Goal: Information Seeking & Learning: Compare options

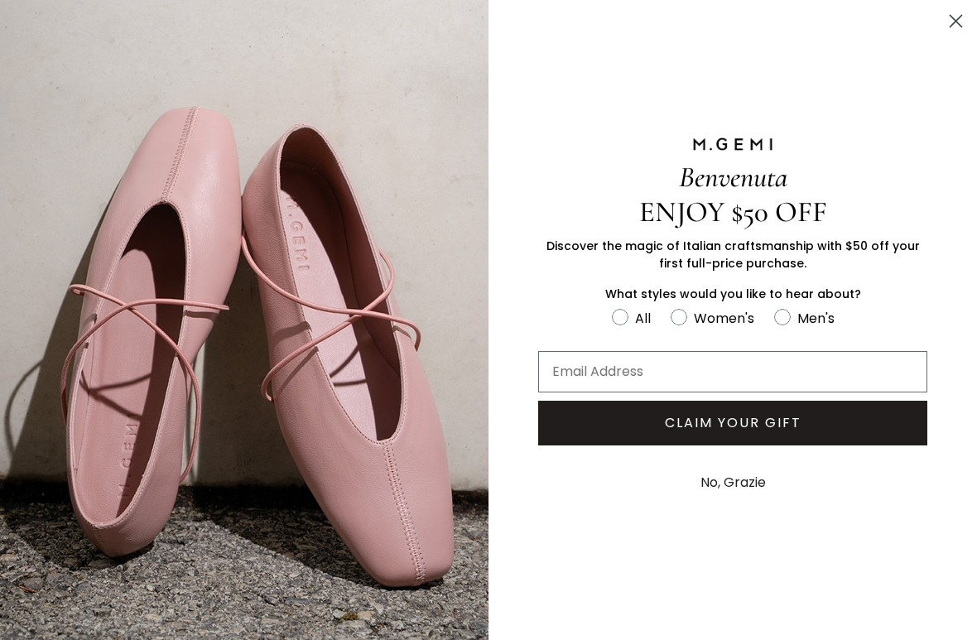
scroll to position [229, 0]
click at [954, 26] on circle "Close dialog" at bounding box center [956, 20] width 27 height 27
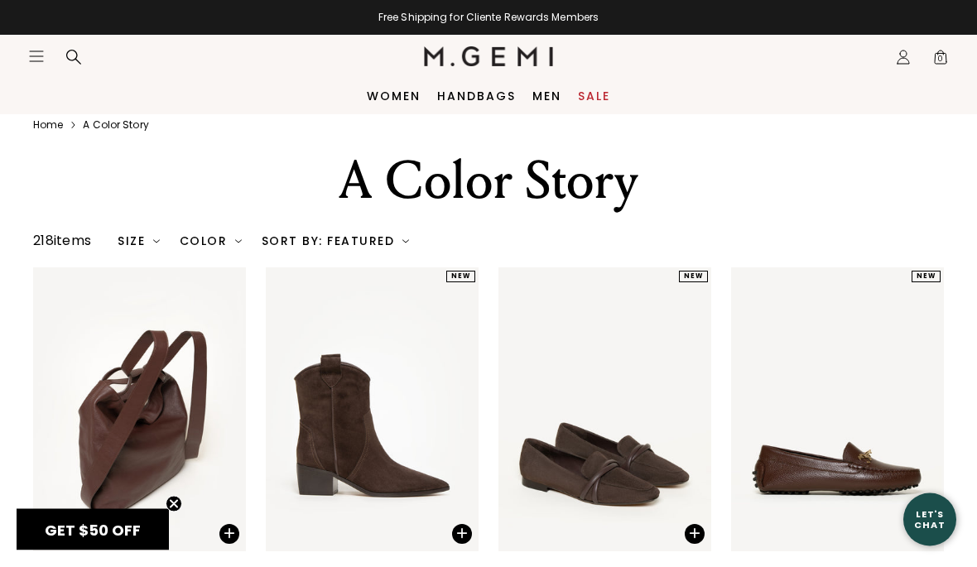
scroll to position [0, 0]
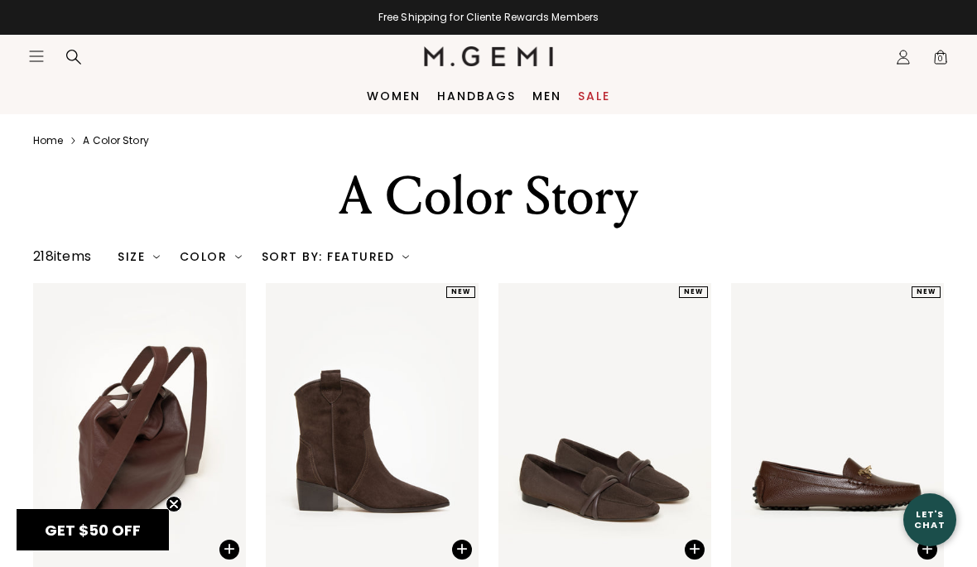
click at [589, 99] on link "Sale" at bounding box center [594, 95] width 32 height 13
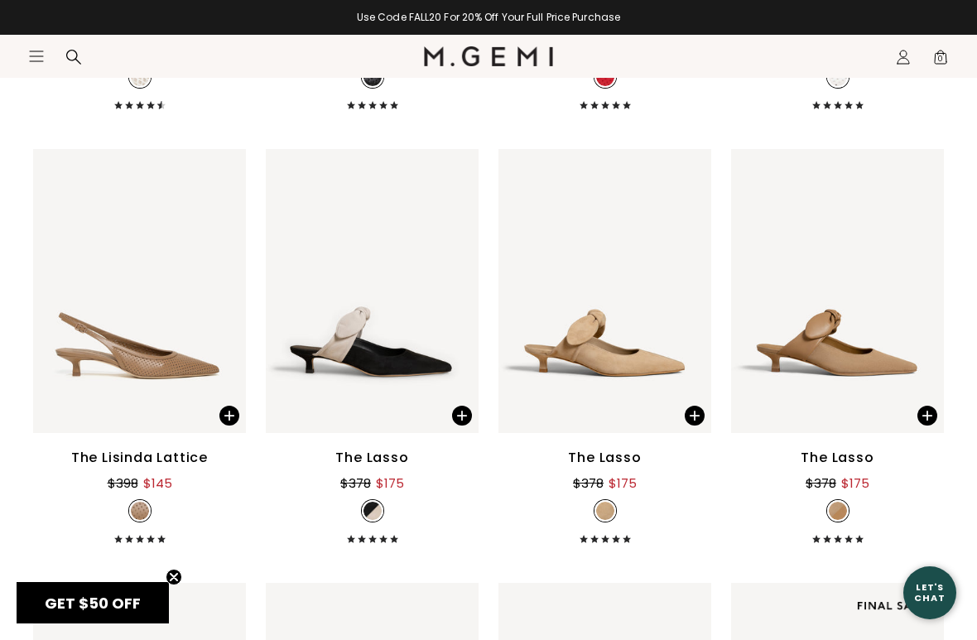
scroll to position [4348, 0]
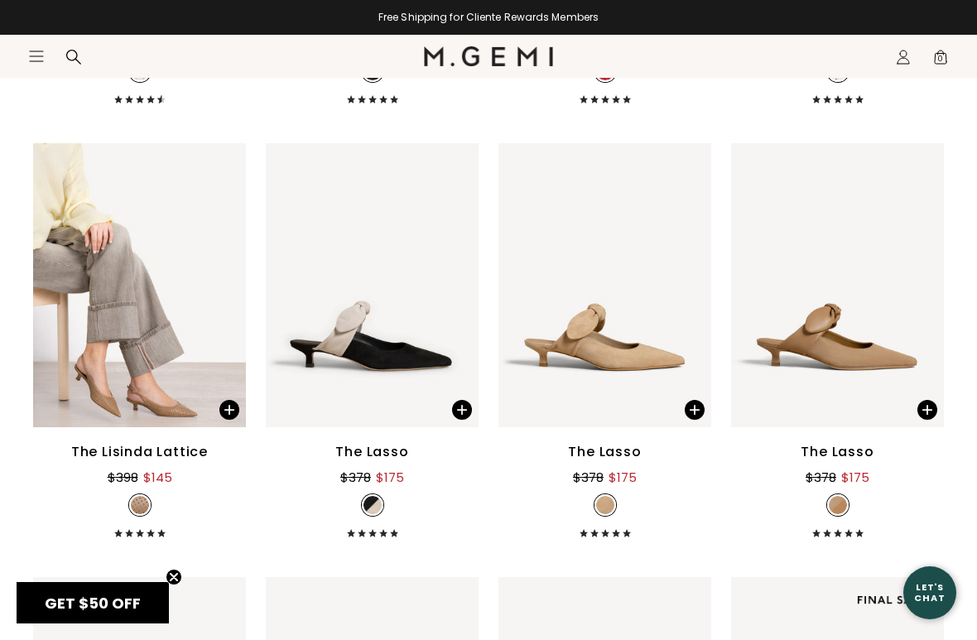
click at [143, 461] on div "The Lisinda Lattice" at bounding box center [139, 452] width 137 height 20
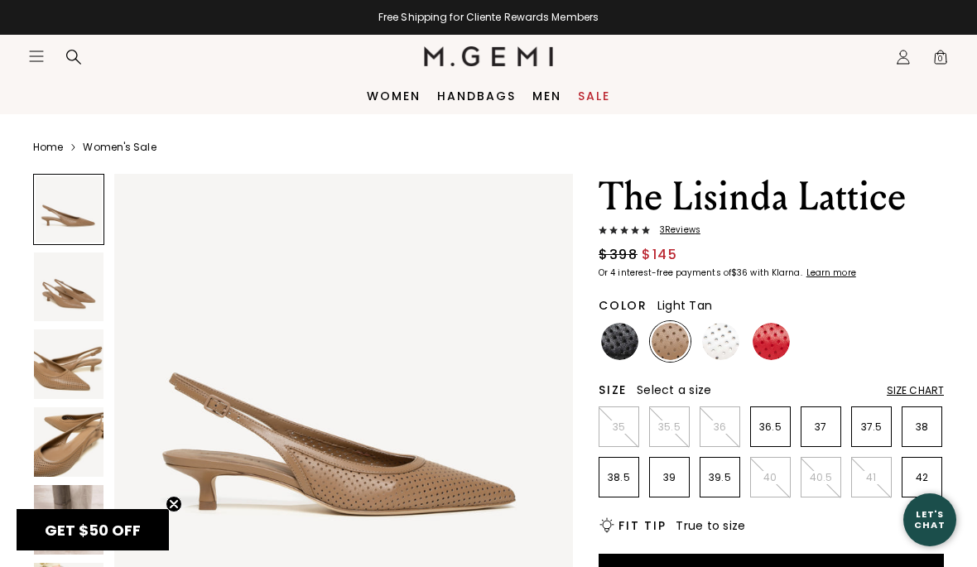
click at [49, 148] on link "Home" at bounding box center [48, 147] width 30 height 13
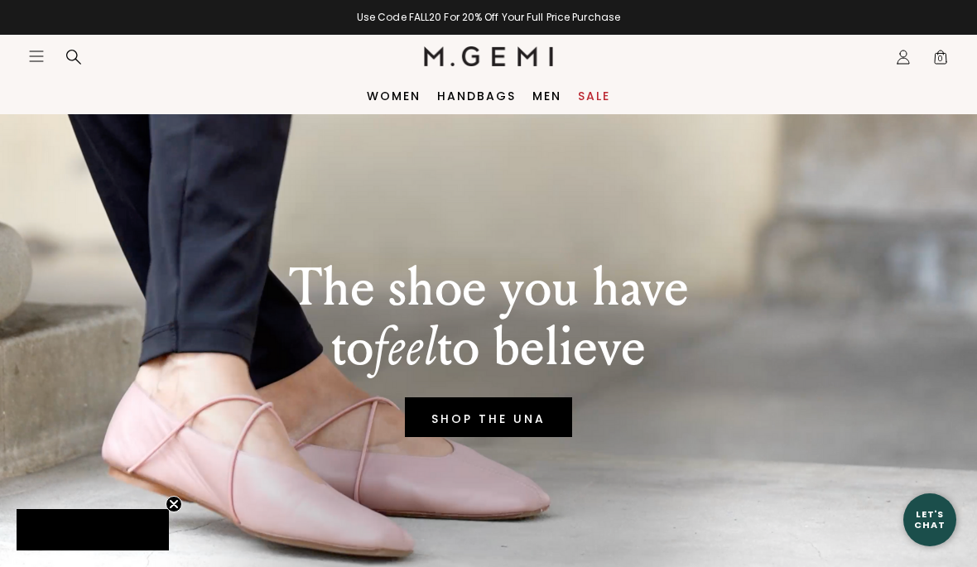
click at [604, 89] on link "Sale" at bounding box center [594, 95] width 32 height 13
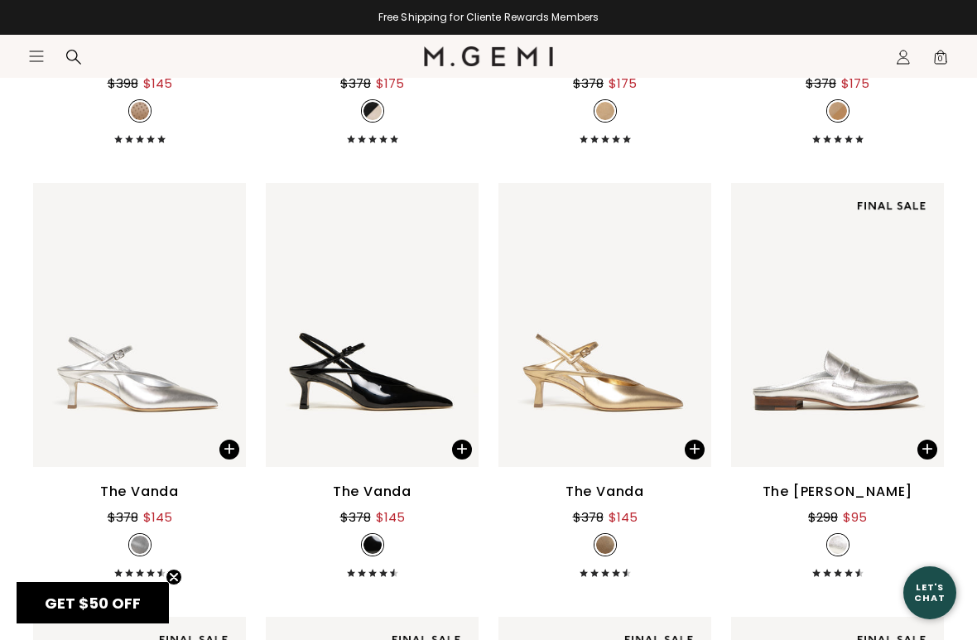
scroll to position [4748, 0]
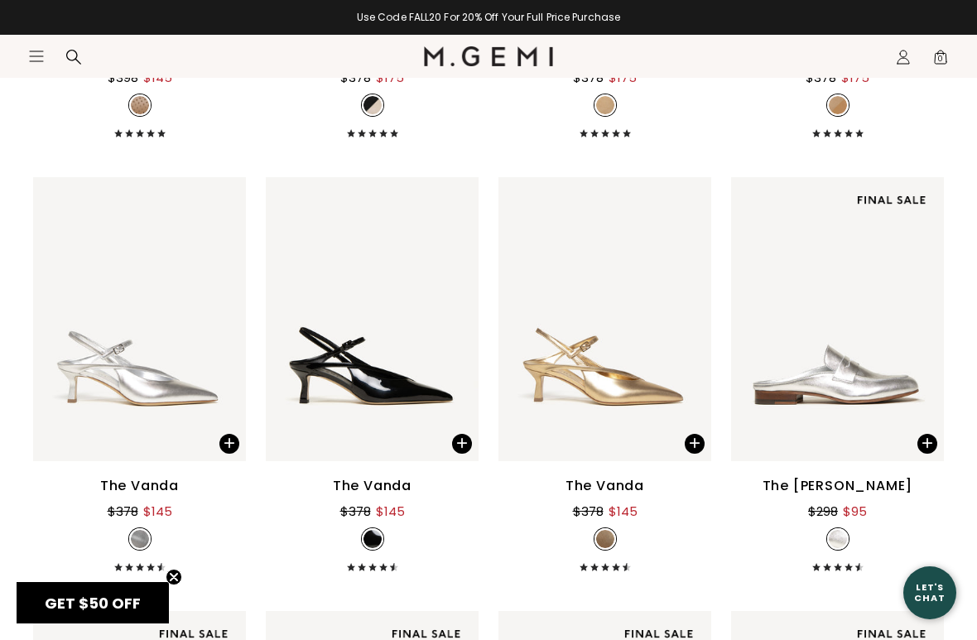
click at [374, 490] on div "The Vanda" at bounding box center [372, 486] width 79 height 20
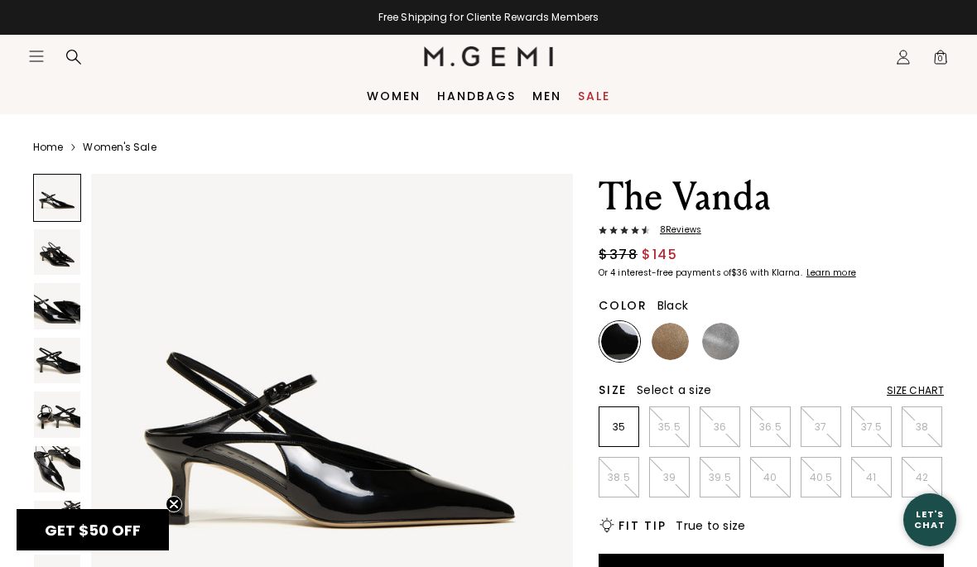
click at [39, 147] on link "Home" at bounding box center [48, 147] width 30 height 13
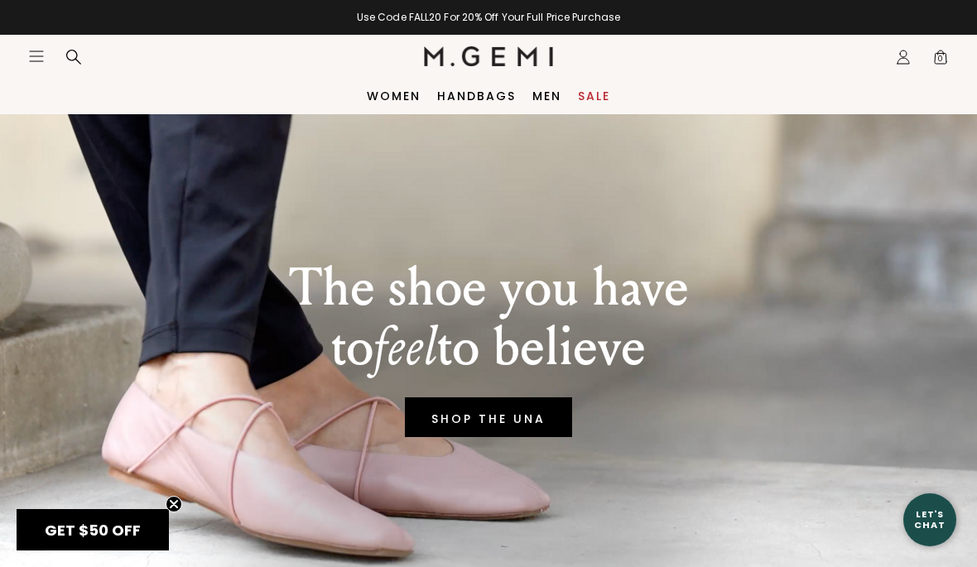
click at [605, 89] on link "Sale" at bounding box center [594, 95] width 32 height 13
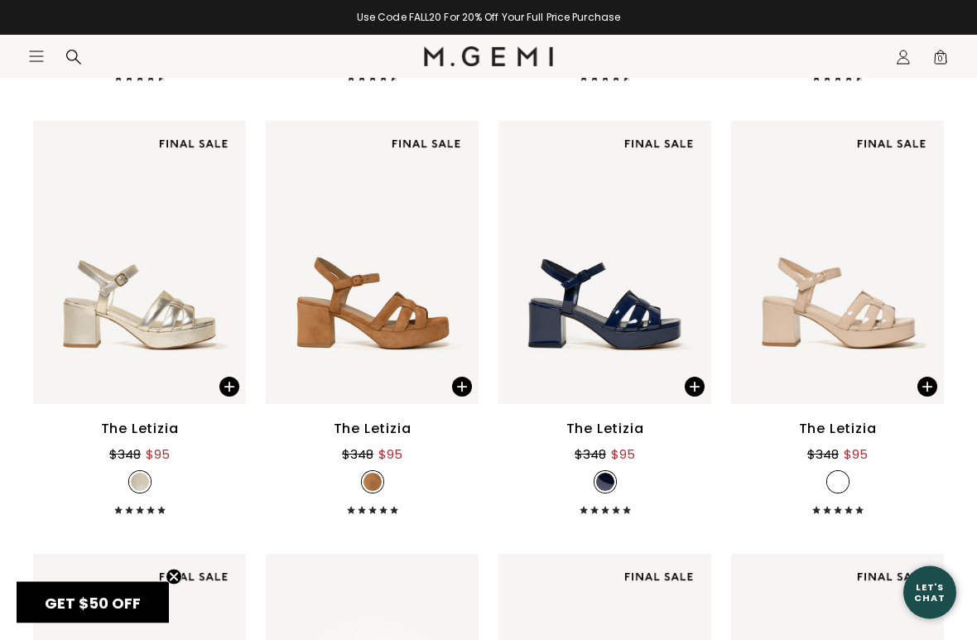
scroll to position [5238, 0]
click at [156, 439] on div "$348 $95" at bounding box center [139, 452] width 60 height 26
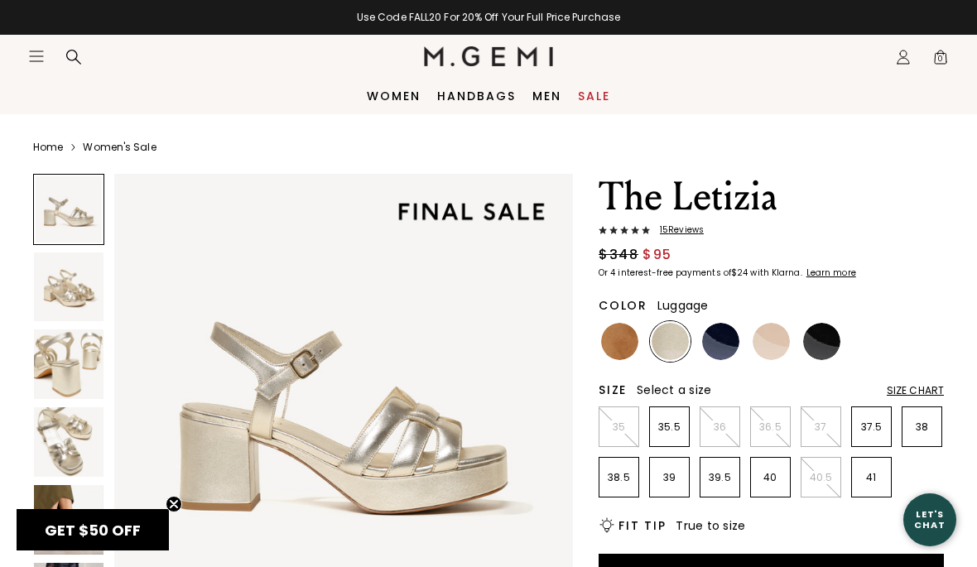
click at [617, 348] on img at bounding box center [619, 341] width 37 height 37
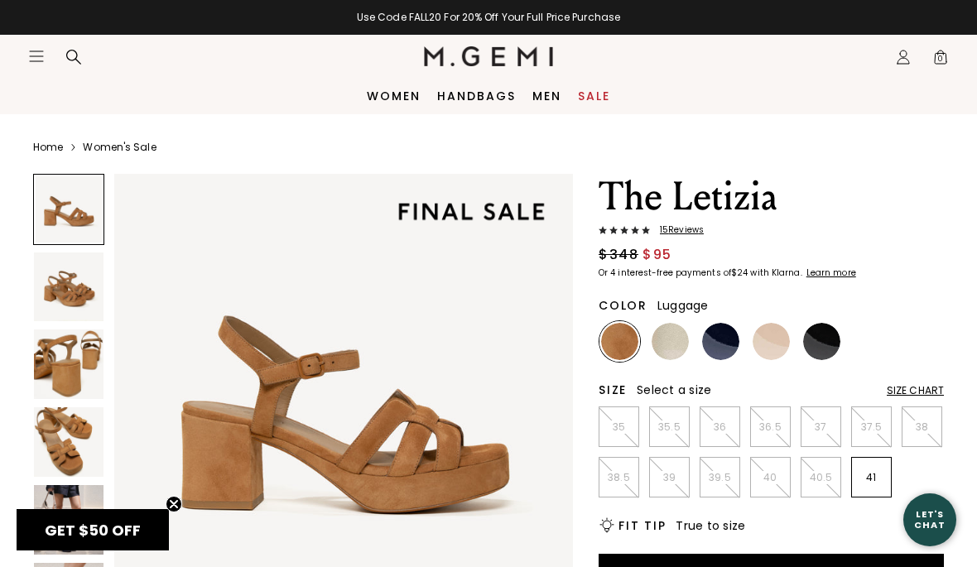
click at [673, 341] on img at bounding box center [670, 341] width 37 height 37
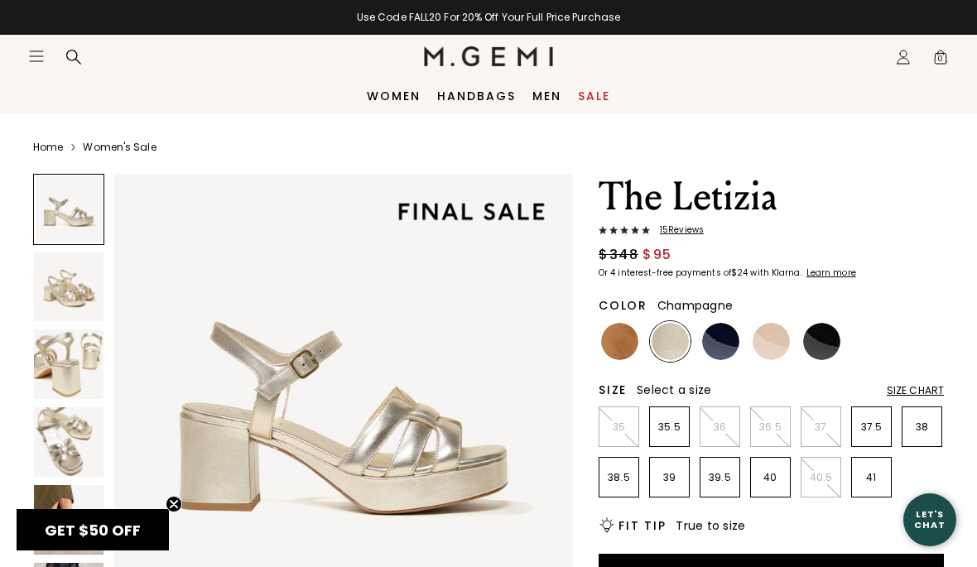
click at [714, 340] on img at bounding box center [720, 341] width 37 height 37
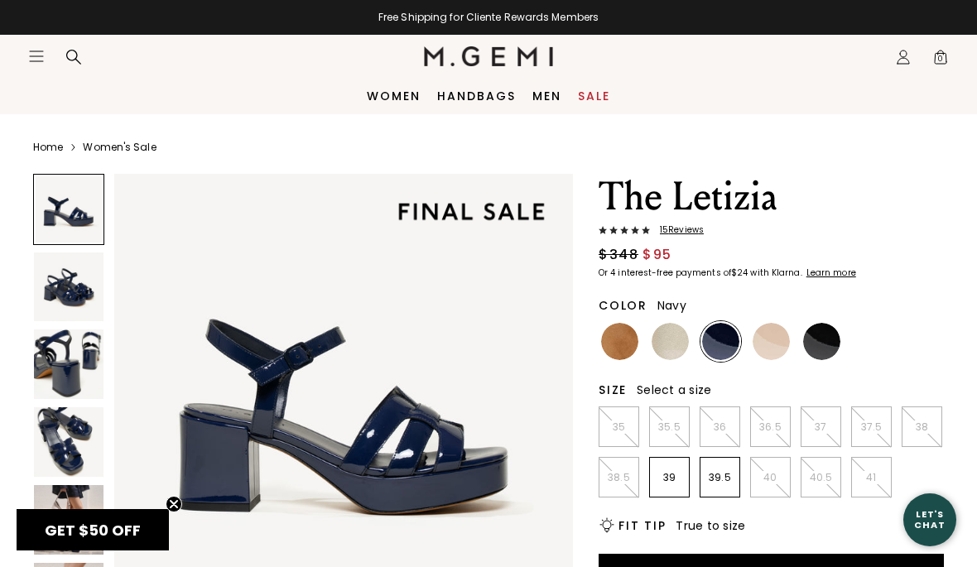
click at [721, 340] on img at bounding box center [720, 341] width 37 height 37
click at [772, 344] on img at bounding box center [771, 341] width 37 height 37
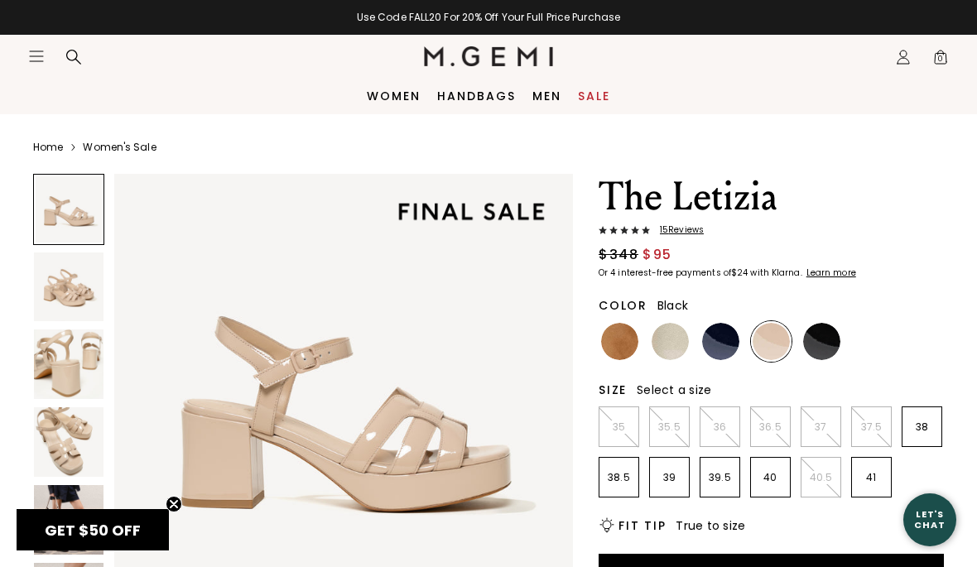
click at [822, 345] on img at bounding box center [821, 341] width 37 height 37
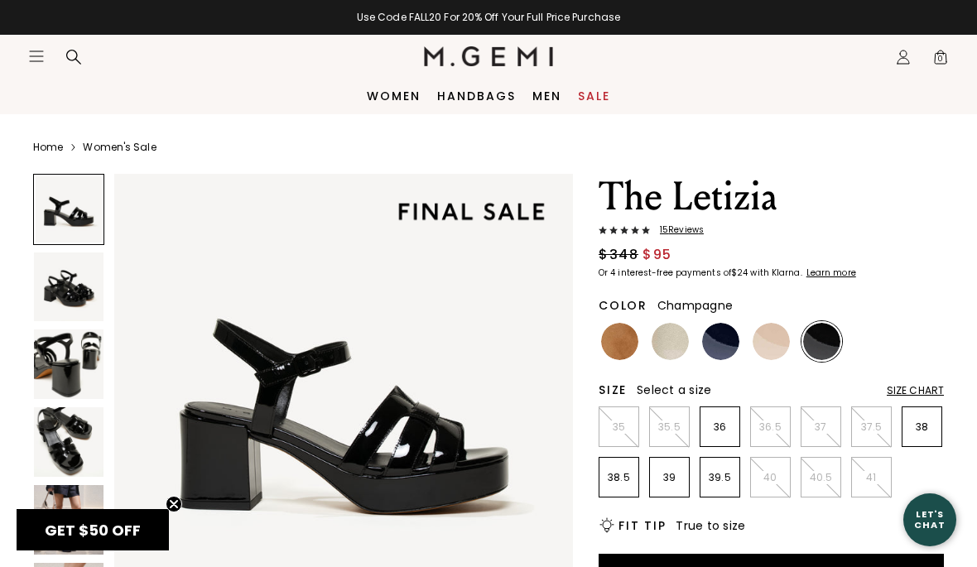
click at [669, 344] on img at bounding box center [670, 341] width 37 height 37
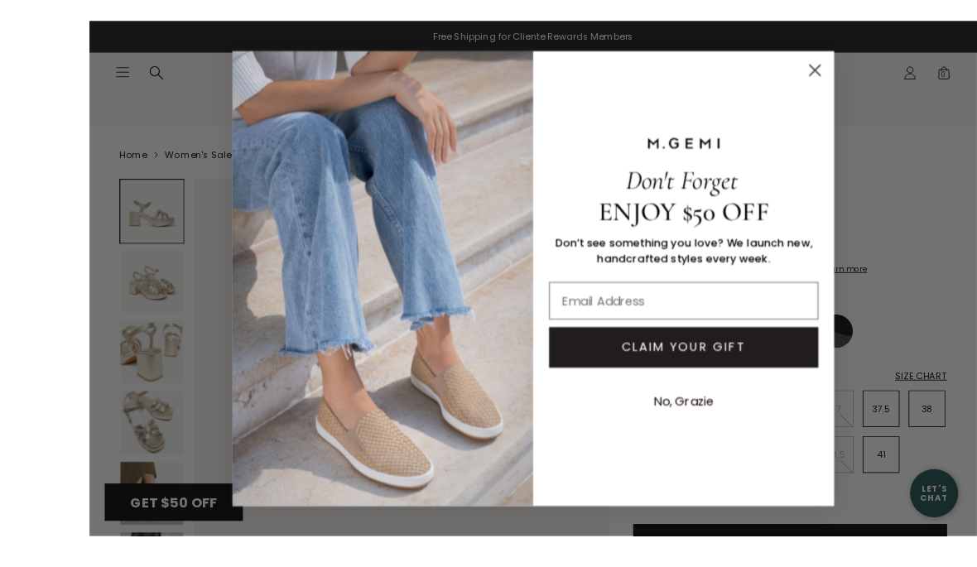
scroll to position [51, 0]
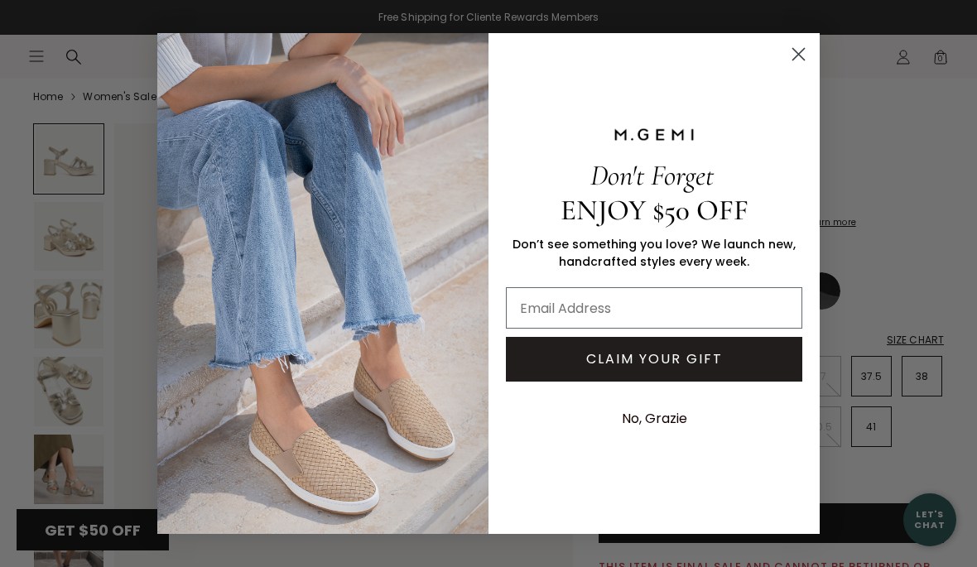
click at [793, 51] on circle "Close dialog" at bounding box center [798, 54] width 27 height 27
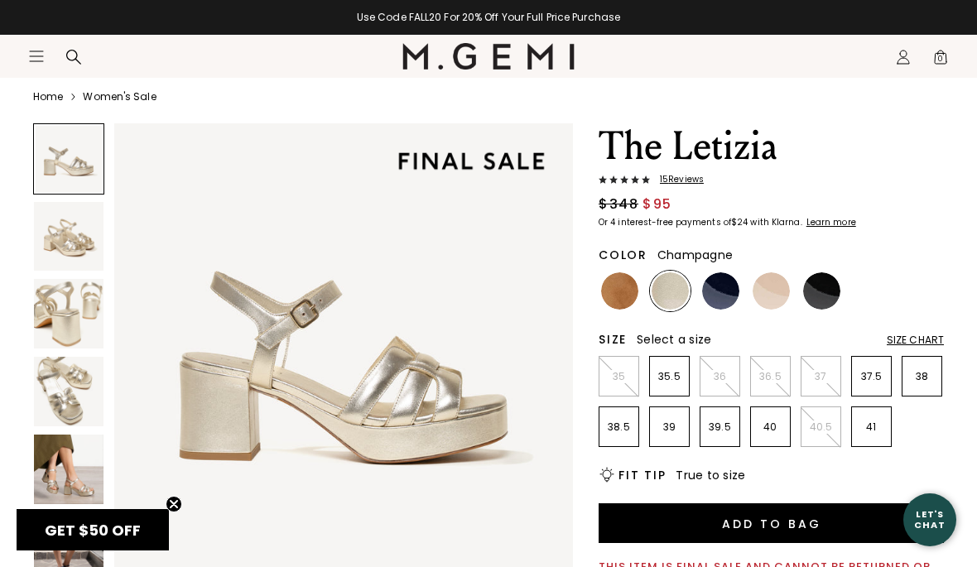
click at [33, 67] on nav "Icons/20x20/hamburger@2x Women Shop All Shoes New Arrivals Bestsellers Essentia…" at bounding box center [215, 56] width 374 height 43
click at [36, 91] on section "Icons/20x20/hamburger@2x Women Shop All Shoes New Arrivals Bestsellers Essentia…" at bounding box center [488, 75] width 977 height 80
click at [55, 104] on section "Icons/20x20/hamburger@2x Women Shop All Shoes New Arrivals Bestsellers Essentia…" at bounding box center [488, 75] width 977 height 80
click at [66, 94] on section "Icons/20x20/hamburger@2x Women Shop All Shoes New Arrivals Bestsellers Essentia…" at bounding box center [488, 75] width 977 height 80
click at [129, 106] on section "Icons/20x20/hamburger@2x Women Shop All Shoes New Arrivals Bestsellers Essentia…" at bounding box center [488, 75] width 977 height 80
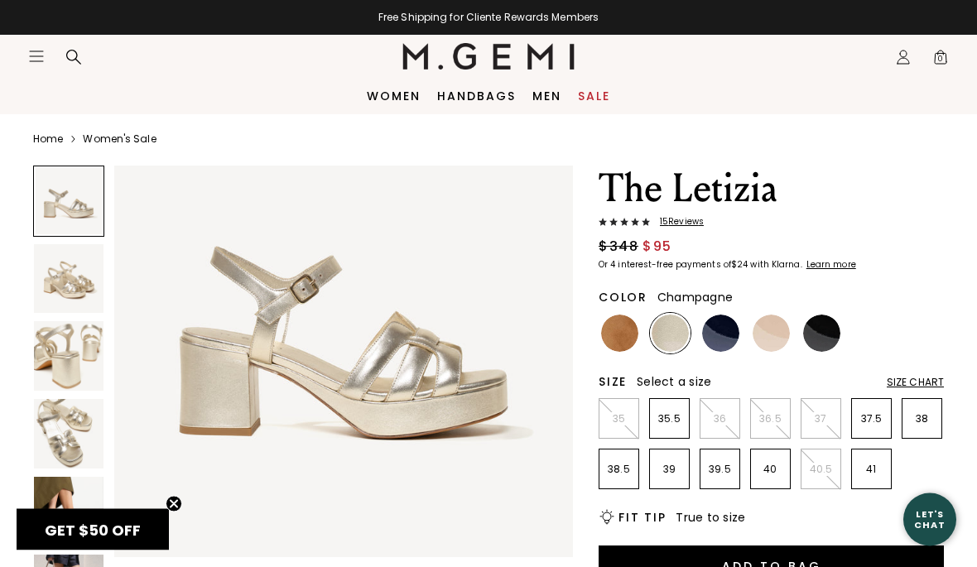
scroll to position [0, 0]
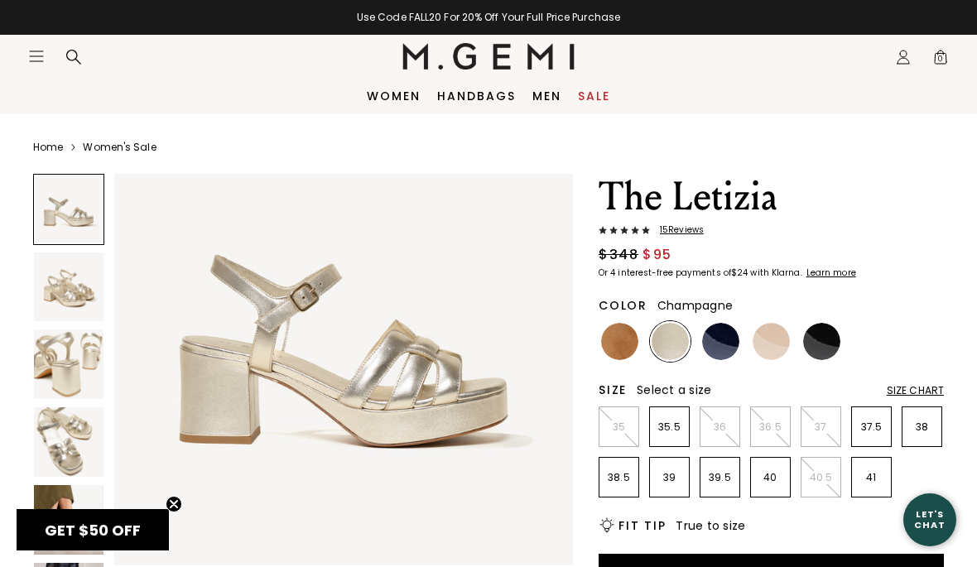
click at [61, 146] on link "Home" at bounding box center [48, 147] width 30 height 13
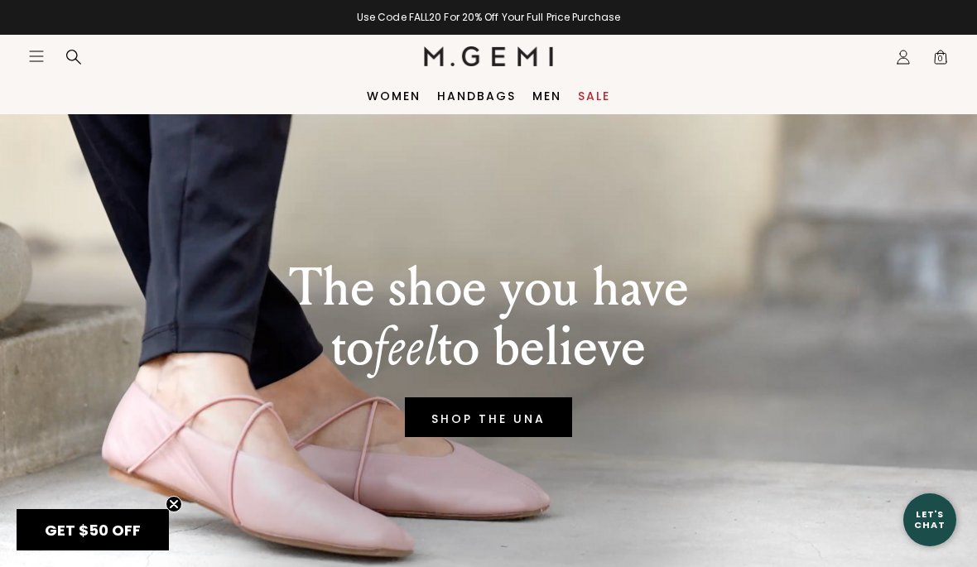
click at [35, 62] on icon "Icons/20x20/hamburger@2x" at bounding box center [36, 56] width 17 height 17
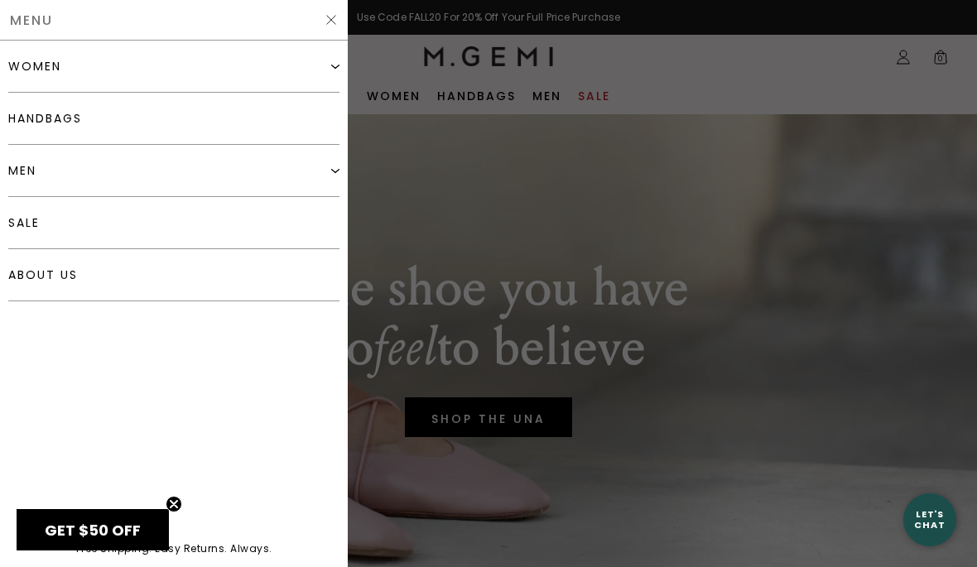
click at [164, 229] on link "sale" at bounding box center [173, 223] width 331 height 52
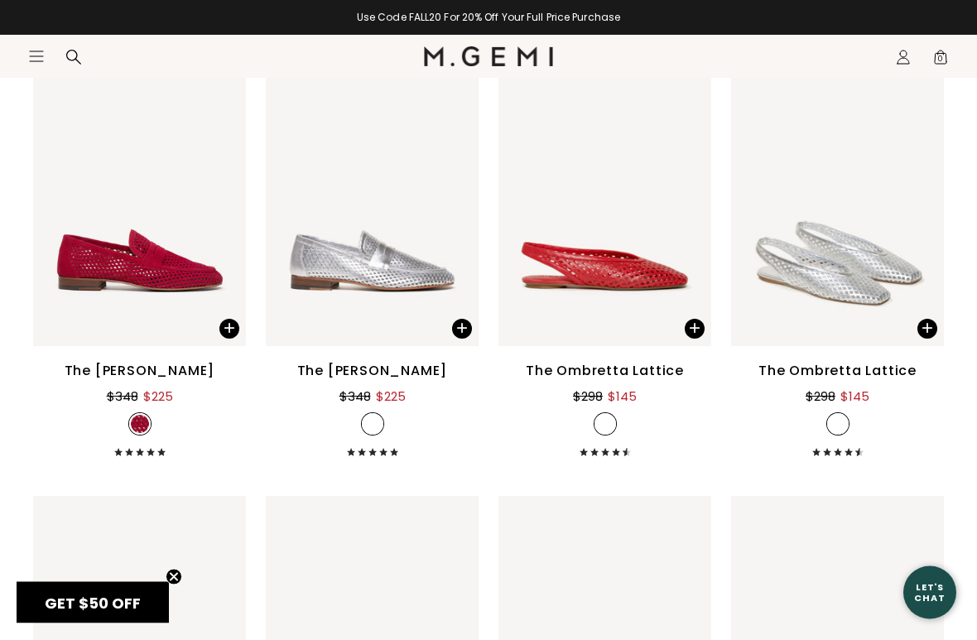
scroll to position [3601, 0]
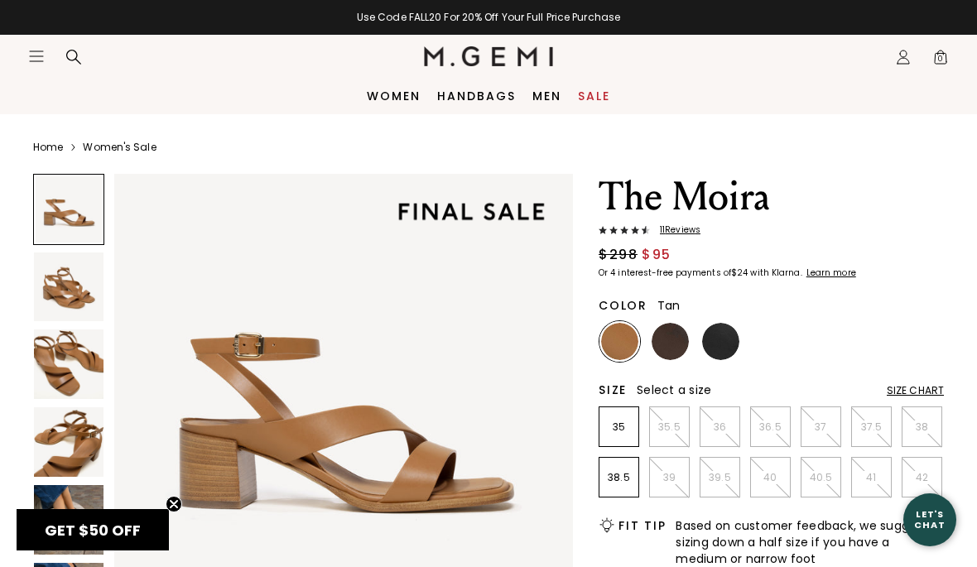
click at [666, 354] on img at bounding box center [670, 341] width 37 height 37
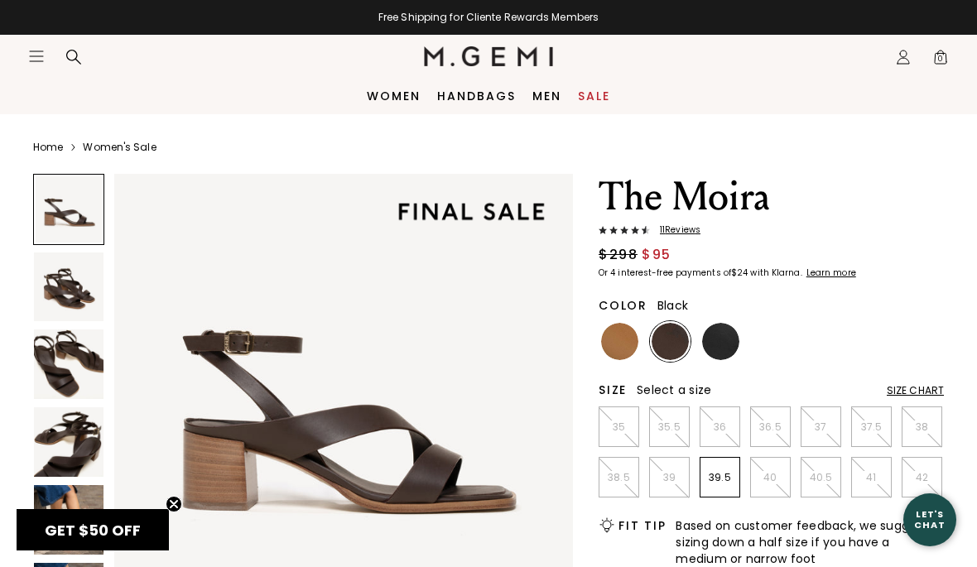
click at [721, 340] on img at bounding box center [720, 341] width 37 height 37
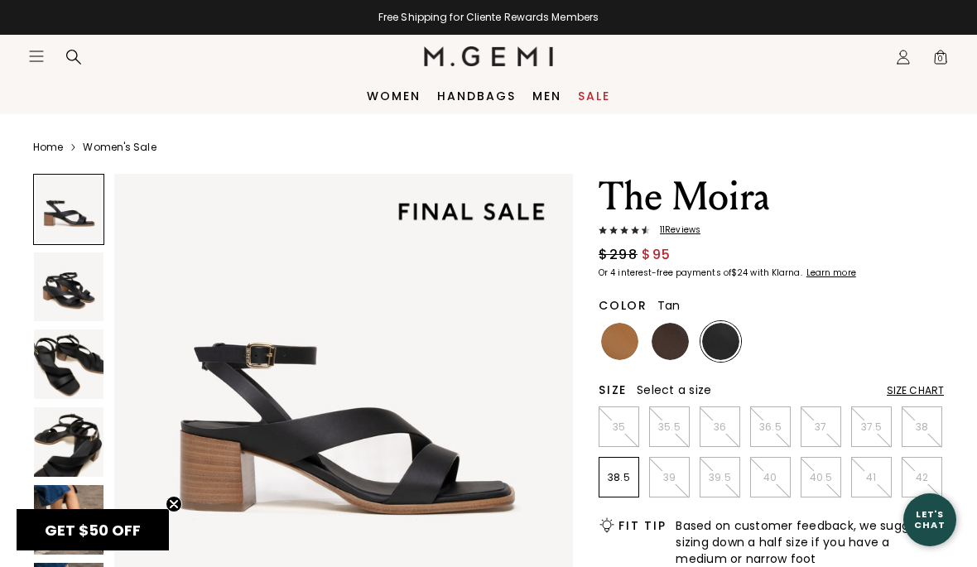
click at [620, 350] on img at bounding box center [619, 341] width 37 height 37
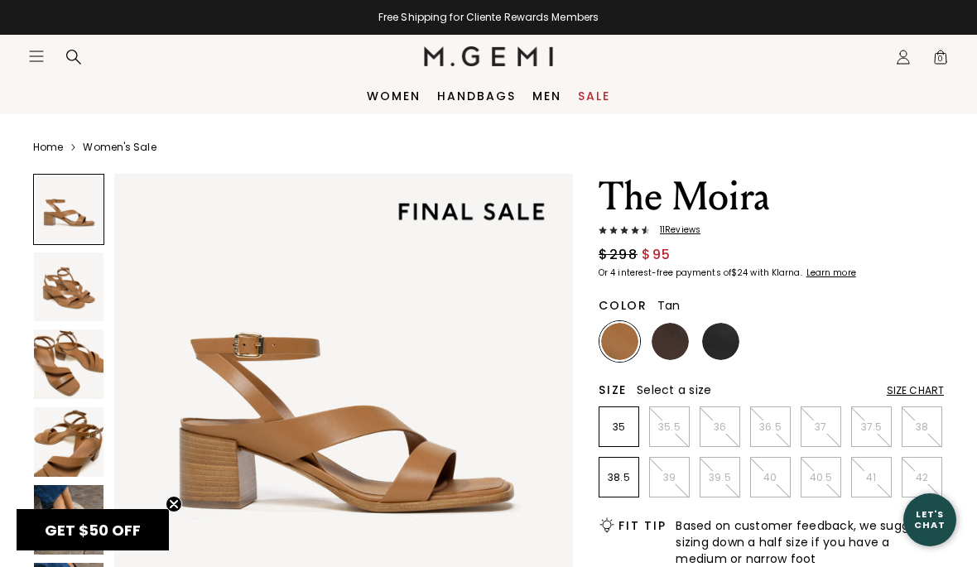
click at [62, 149] on link "Home" at bounding box center [48, 147] width 30 height 13
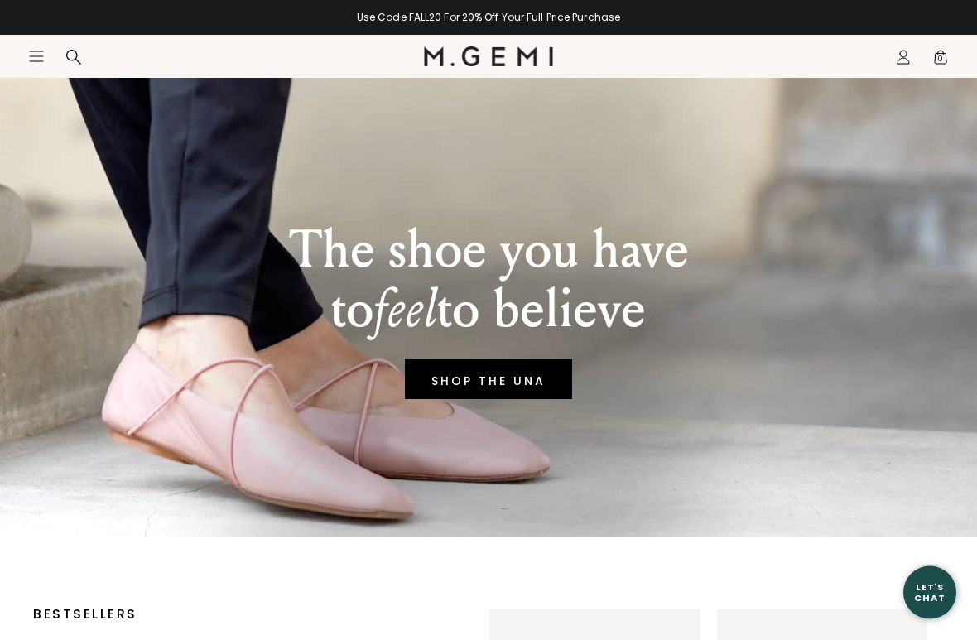
scroll to position [44, 0]
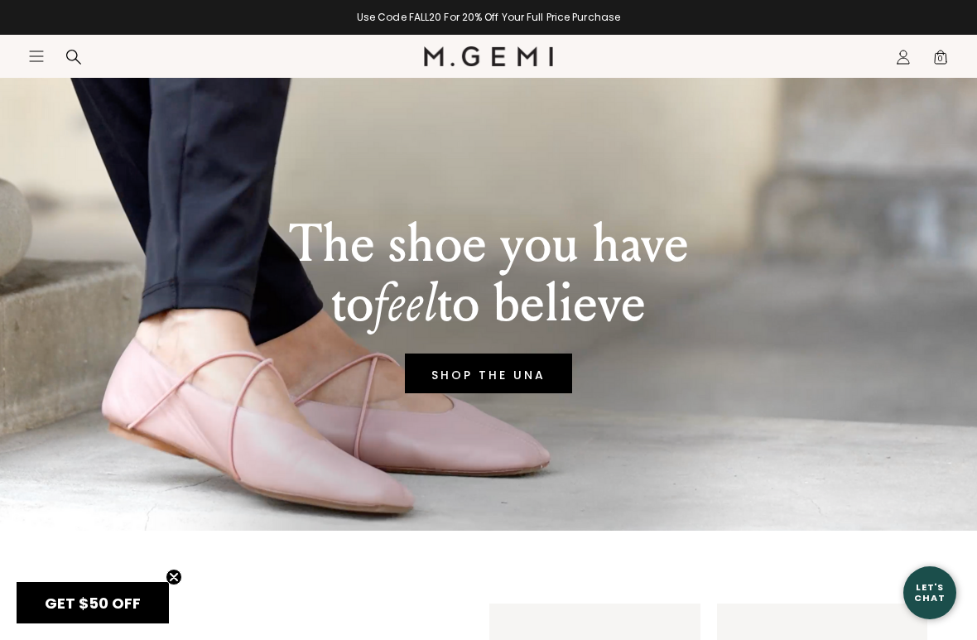
click at [36, 64] on icon "Icons/20x20/hamburger@2x" at bounding box center [36, 56] width 17 height 17
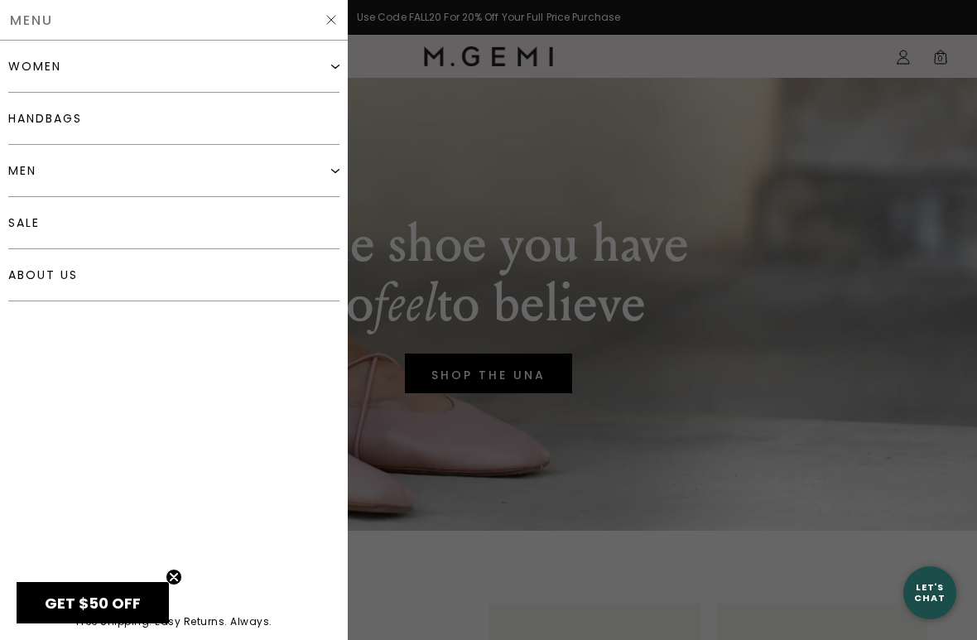
click at [171, 217] on link "sale" at bounding box center [173, 223] width 331 height 52
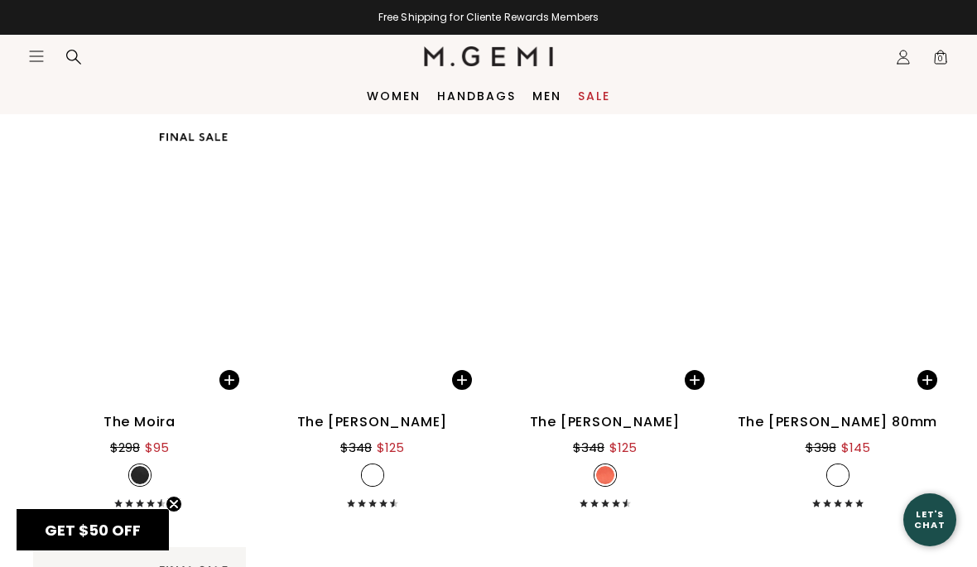
scroll to position [8704, 0]
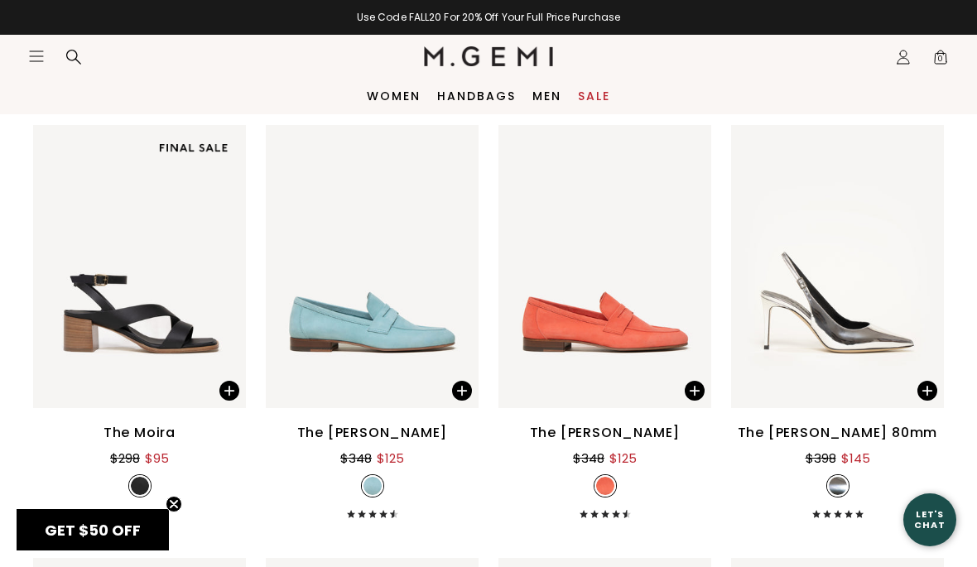
click at [378, 450] on div "$125" at bounding box center [390, 459] width 27 height 20
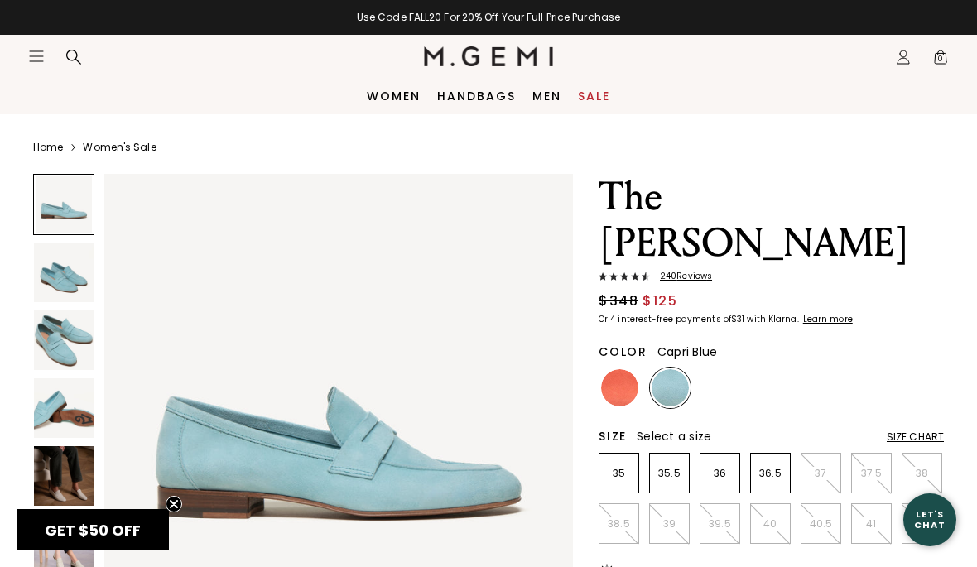
click at [31, 56] on icon "Open site menu" at bounding box center [36, 56] width 13 height 10
